Goal: Information Seeking & Learning: Learn about a topic

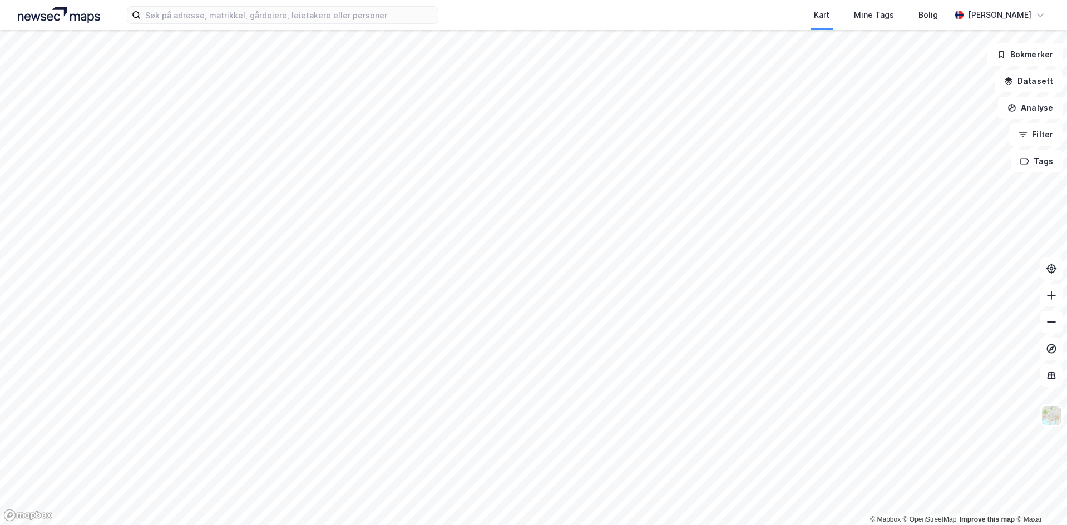
click at [216, 24] on div "Kart Mine Tags Bolig [PERSON_NAME]" at bounding box center [533, 15] width 1067 height 30
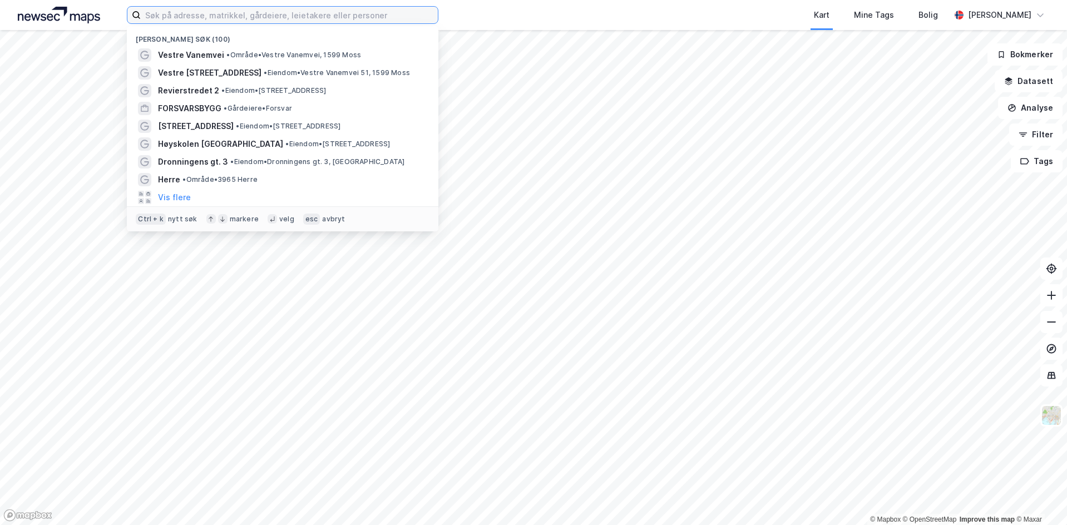
click at [218, 22] on input at bounding box center [289, 15] width 297 height 17
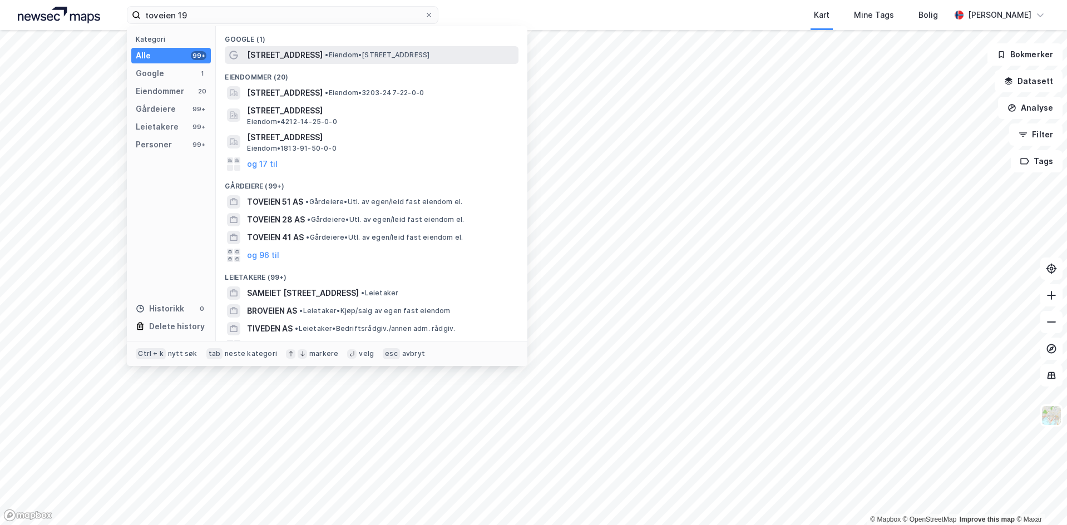
click at [325, 51] on span "• Eiendom • [STREET_ADDRESS]" at bounding box center [377, 55] width 105 height 9
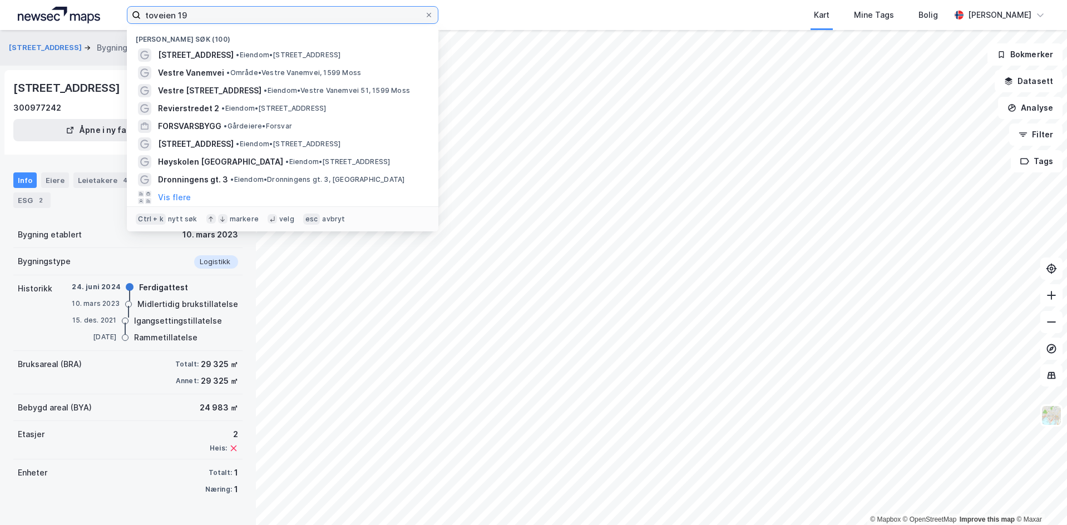
click at [237, 9] on input "toveien 19" at bounding box center [283, 15] width 284 height 17
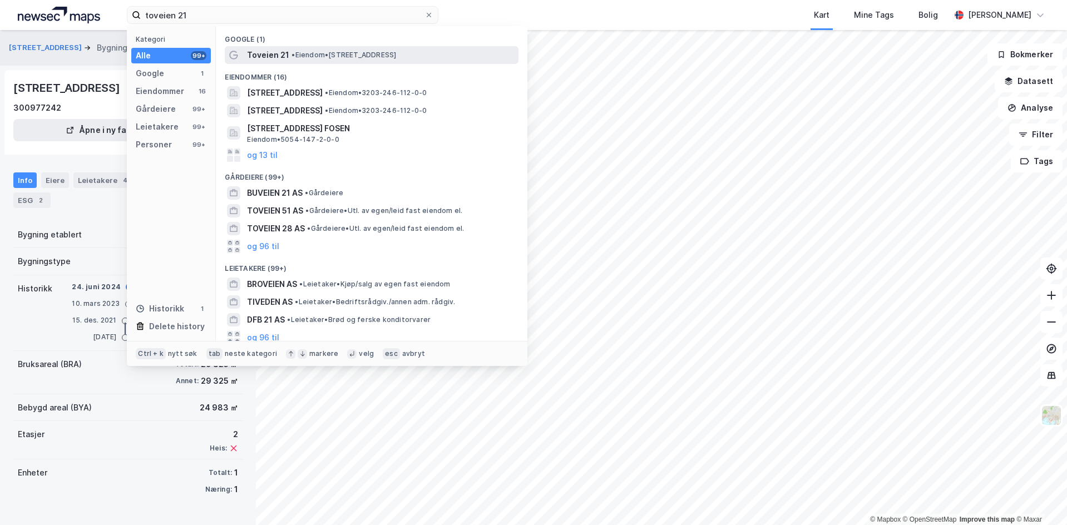
click at [333, 57] on span "• Eiendom • [STREET_ADDRESS]" at bounding box center [344, 55] width 105 height 9
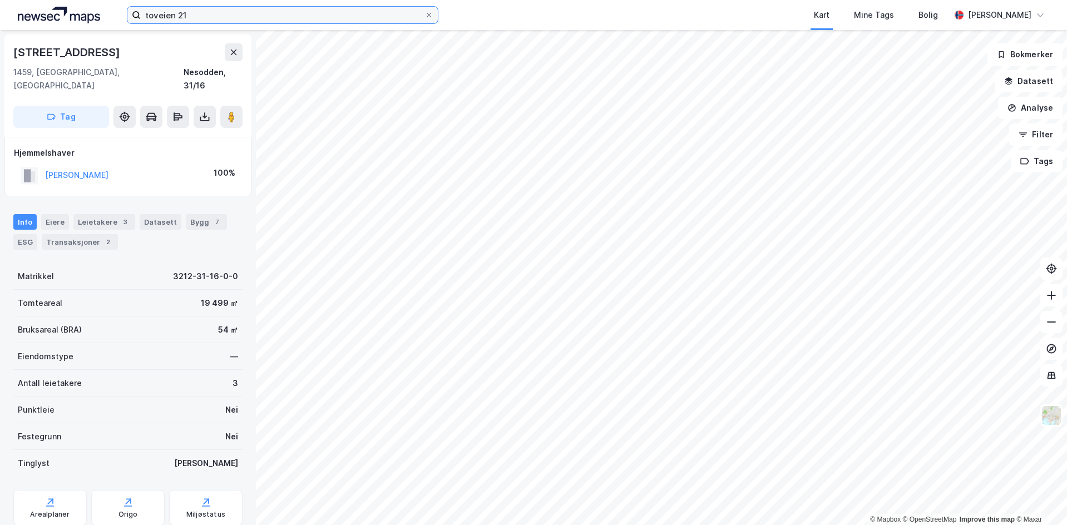
click at [242, 9] on input "toveien 21" at bounding box center [283, 15] width 284 height 17
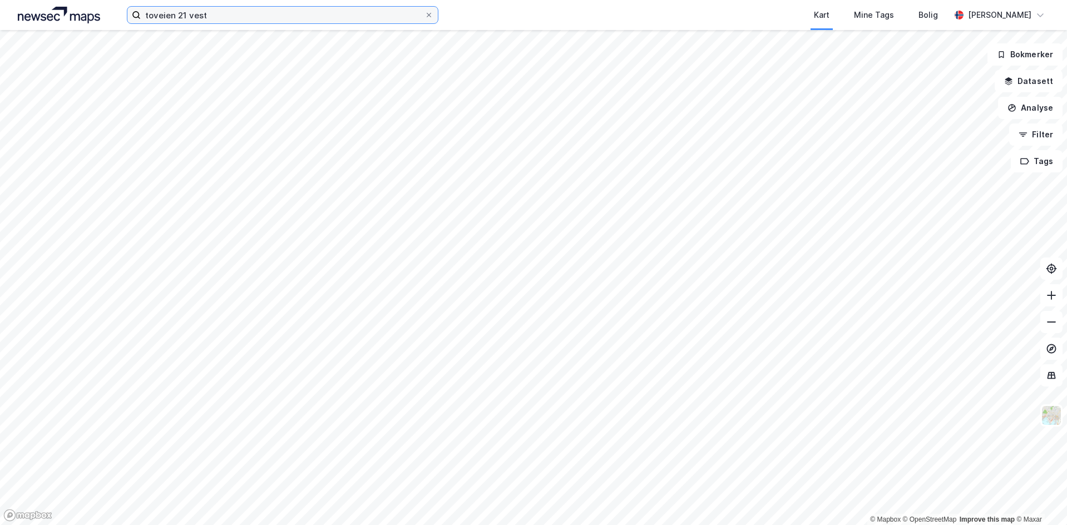
click at [285, 20] on input "toveien 21 vest" at bounding box center [283, 15] width 284 height 17
click at [224, 13] on input "toveien 21 vestby" at bounding box center [283, 15] width 284 height 17
type input "toveien"
click at [429, 15] on icon at bounding box center [429, 15] width 7 height 7
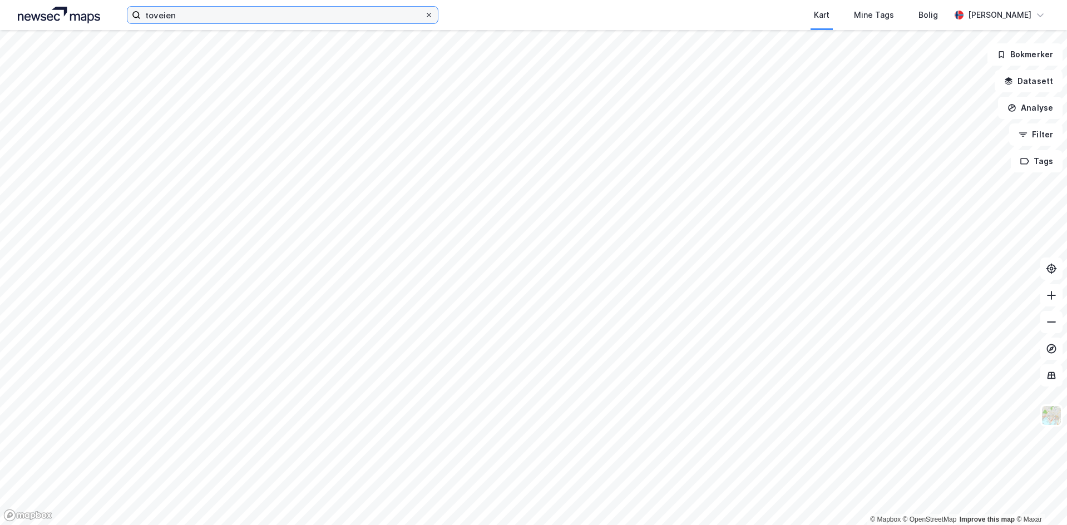
click at [425, 15] on input "toveien" at bounding box center [283, 15] width 284 height 17
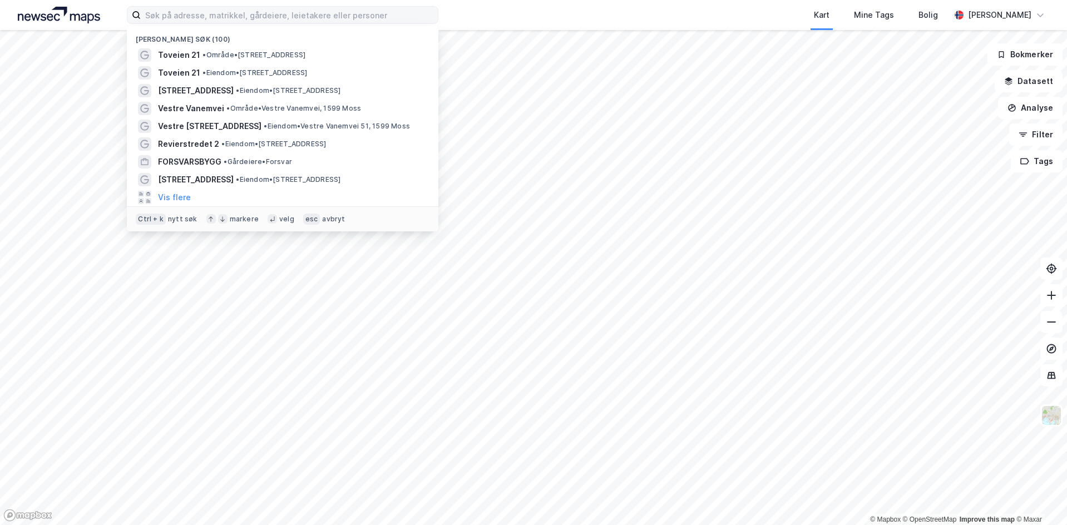
click at [524, 14] on div "Kart Mine Tags Bolig" at bounding box center [721, 15] width 459 height 30
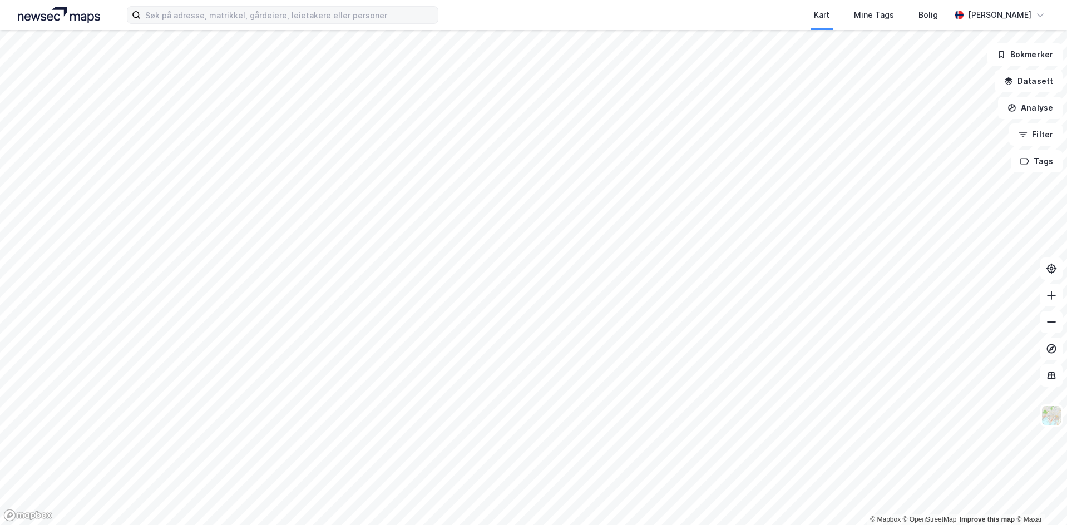
click at [297, 2] on div "Kart Mine Tags Bolig [PERSON_NAME]" at bounding box center [533, 15] width 1067 height 30
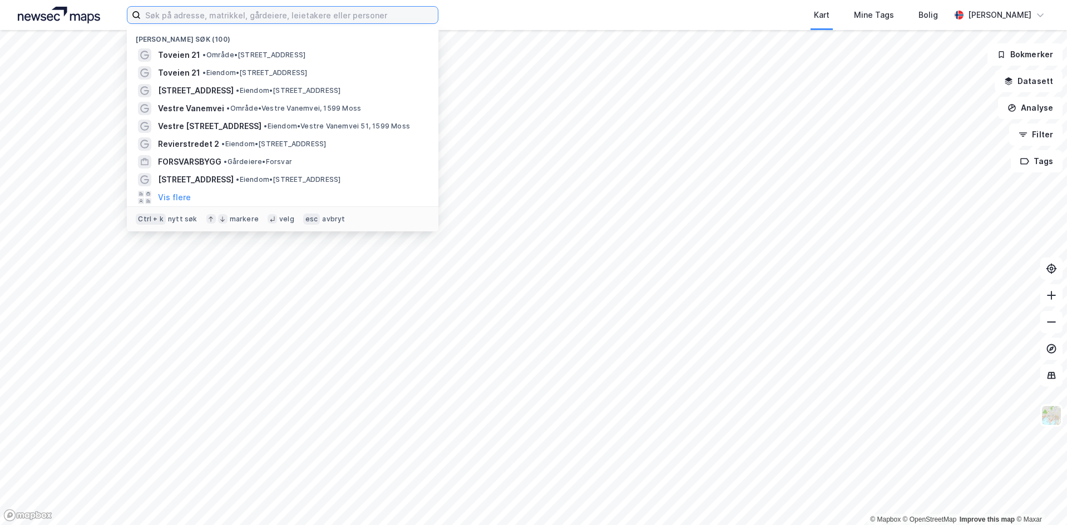
click at [290, 10] on input at bounding box center [289, 15] width 297 height 17
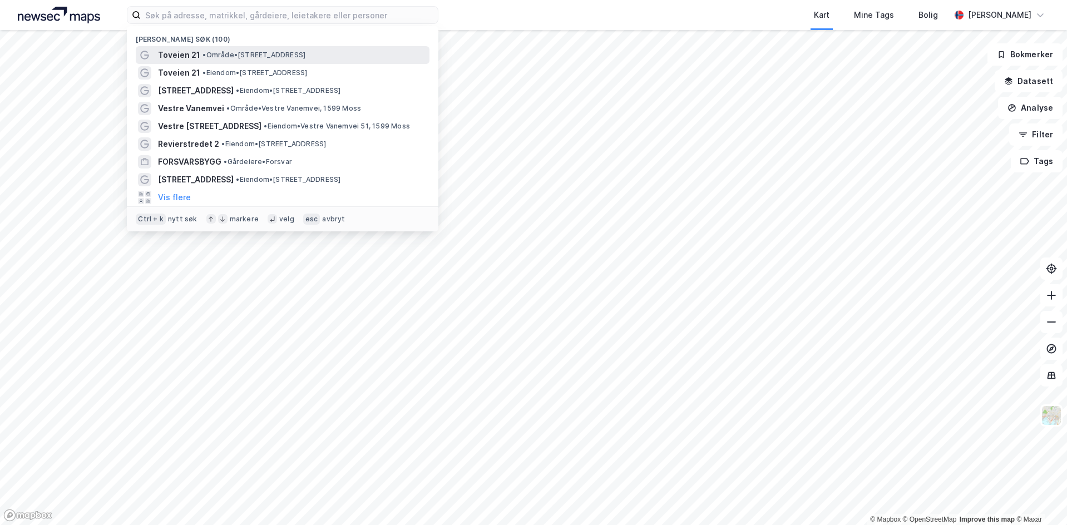
click at [279, 52] on span "• Område • [STREET_ADDRESS]" at bounding box center [254, 55] width 103 height 9
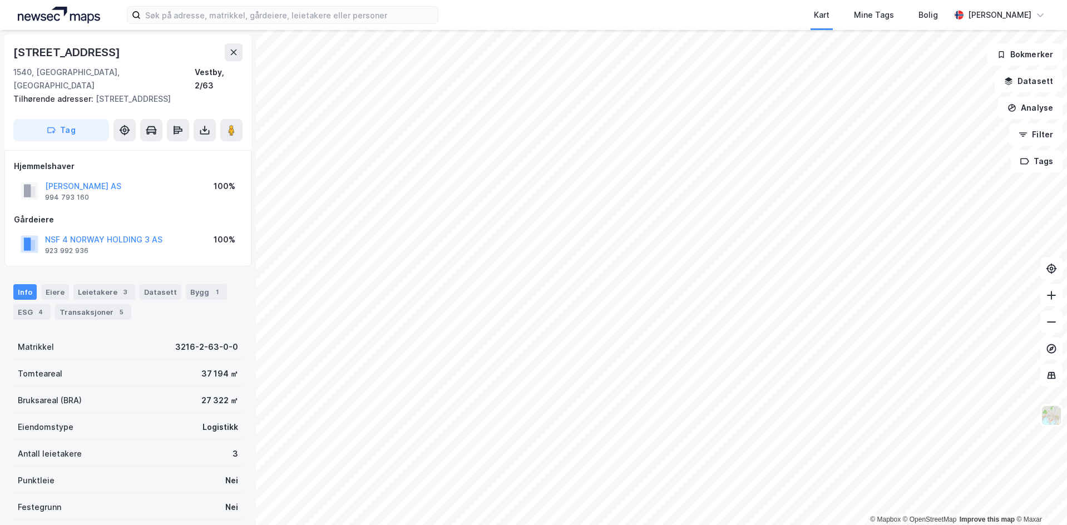
click at [319, 27] on div "Kart Mine Tags Bolig [PERSON_NAME]" at bounding box center [533, 15] width 1067 height 30
click at [328, 18] on input at bounding box center [289, 15] width 297 height 17
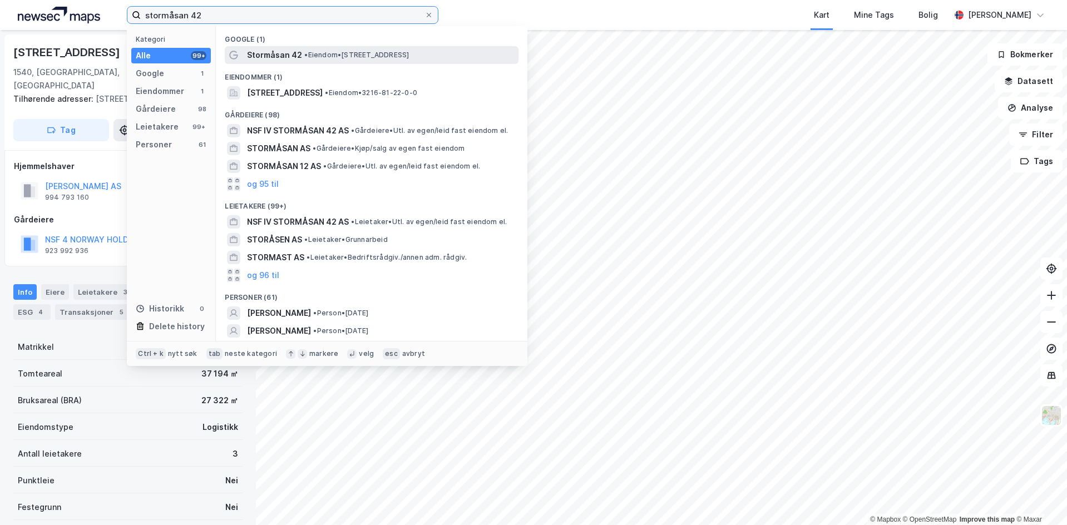
type input "stormåsan 42"
